Goal: Task Accomplishment & Management: Manage account settings

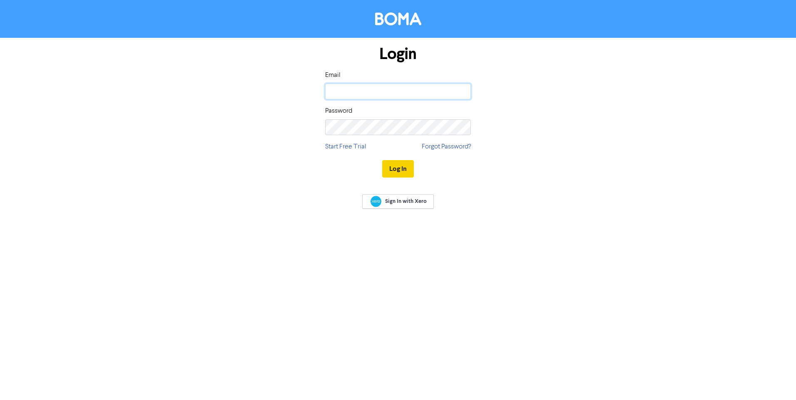
type input "[EMAIL_ADDRESS][DOMAIN_NAME]"
click at [400, 169] on button "Log In" at bounding box center [398, 168] width 32 height 17
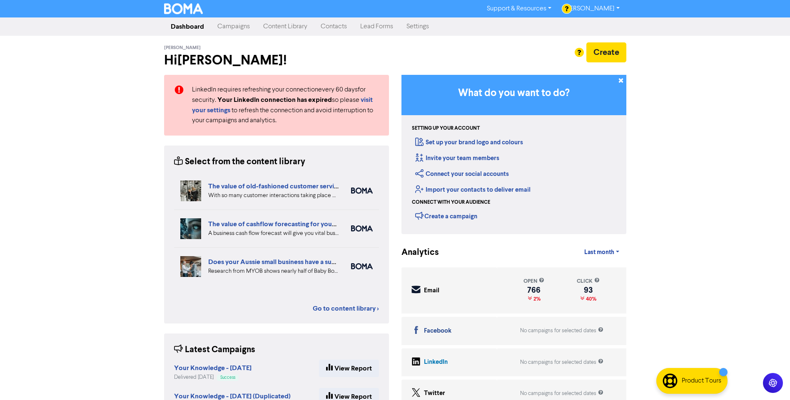
click at [616, 7] on link "[PERSON_NAME]" at bounding box center [592, 8] width 68 height 13
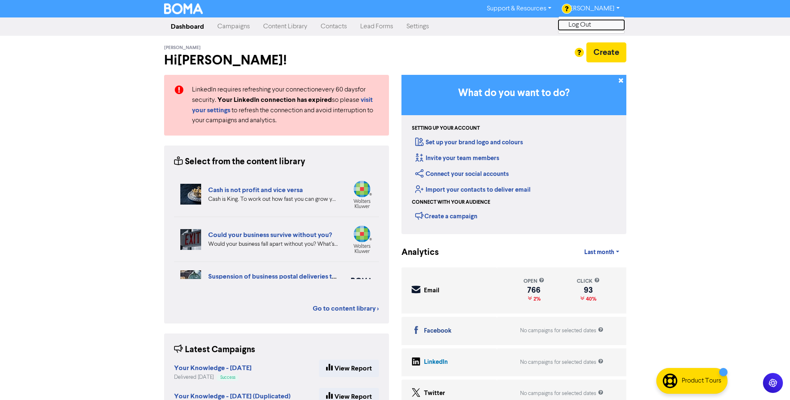
click at [593, 25] on button "Log Out" at bounding box center [591, 25] width 66 height 10
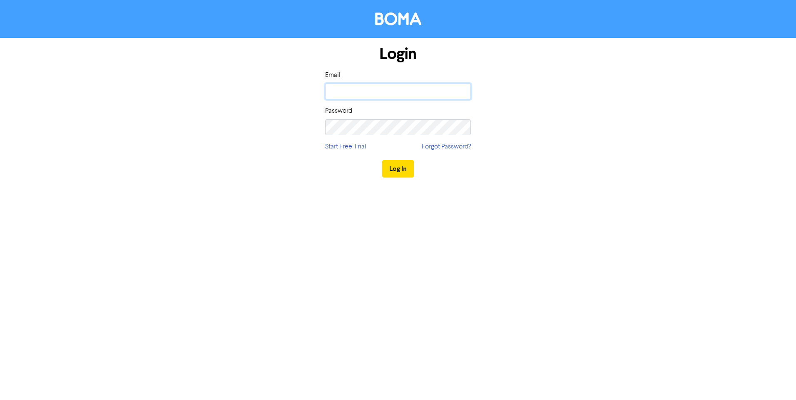
type input "[EMAIL_ADDRESS][DOMAIN_NAME]"
